Goal: Transaction & Acquisition: Purchase product/service

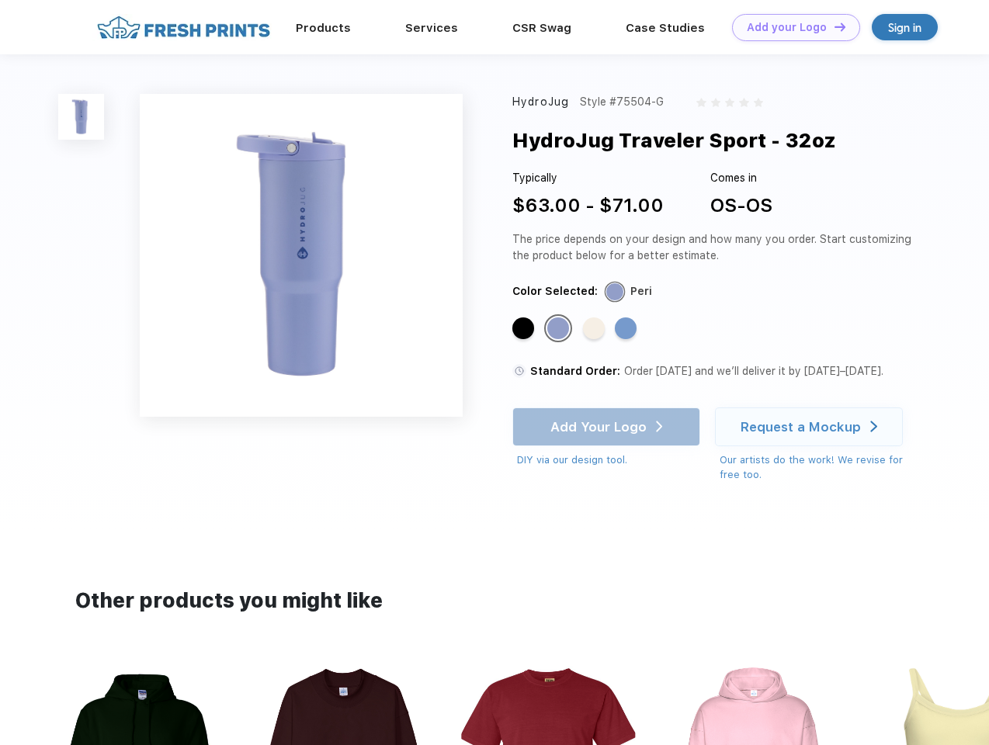
click at [790, 27] on link "Add your Logo Design Tool" at bounding box center [796, 27] width 128 height 27
click at [0, 0] on div "Design Tool" at bounding box center [0, 0] width 0 height 0
click at [833, 26] on link "Add your Logo Design Tool" at bounding box center [796, 27] width 128 height 27
click at [82, 116] on img at bounding box center [81, 117] width 46 height 46
click at [525, 329] on div "Standard Color" at bounding box center [523, 328] width 22 height 22
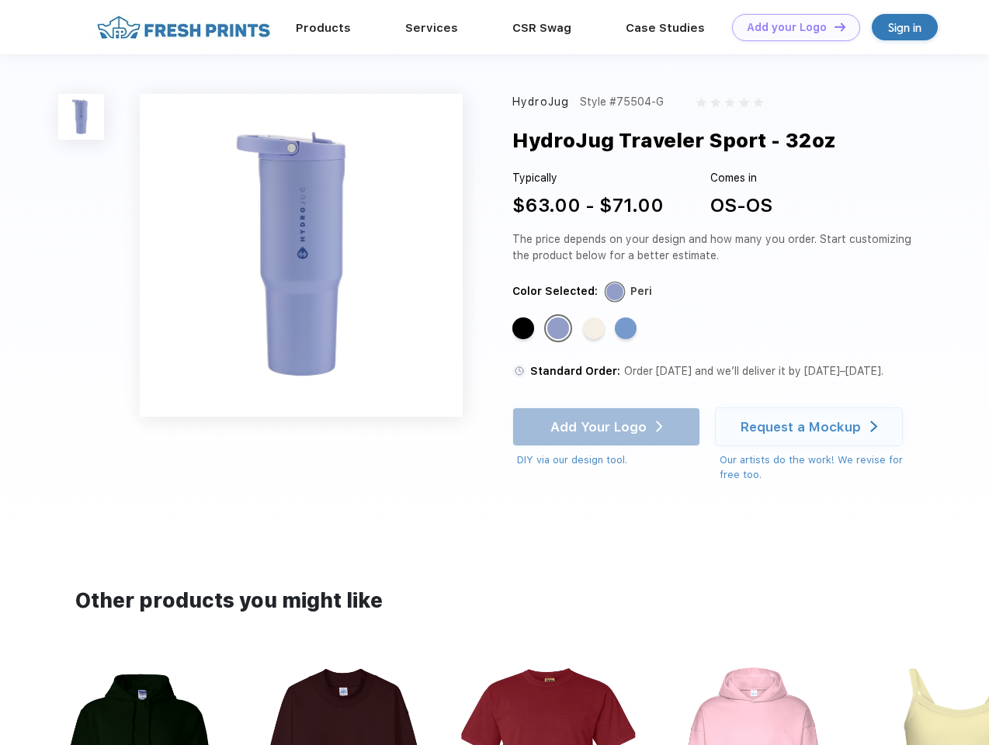
click at [560, 329] on div "Standard Color" at bounding box center [558, 328] width 22 height 22
click at [595, 329] on div "Standard Color" at bounding box center [594, 328] width 22 height 22
click at [627, 329] on div "Standard Color" at bounding box center [626, 328] width 22 height 22
click at [608, 427] on div "Add Your Logo DIY via our design tool. Ah shoot! This product isn't up in our d…" at bounding box center [606, 438] width 188 height 61
click at [811, 427] on div "Request a Mockup" at bounding box center [801, 427] width 120 height 16
